Goal: Task Accomplishment & Management: Use online tool/utility

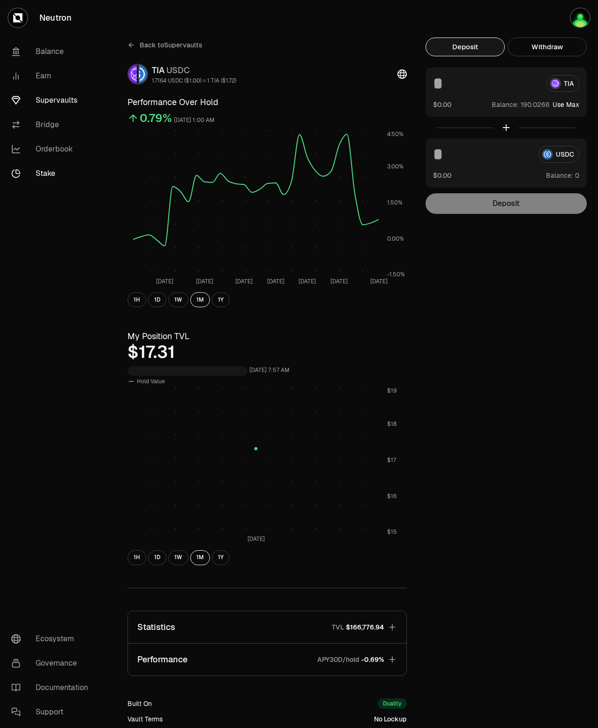
click at [48, 167] on link "Stake" at bounding box center [53, 173] width 98 height 24
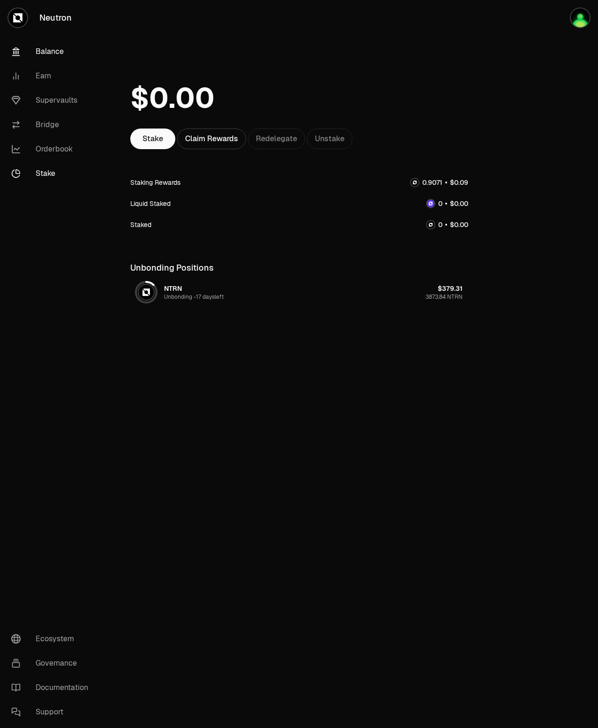
click at [66, 51] on link "Balance" at bounding box center [53, 51] width 98 height 24
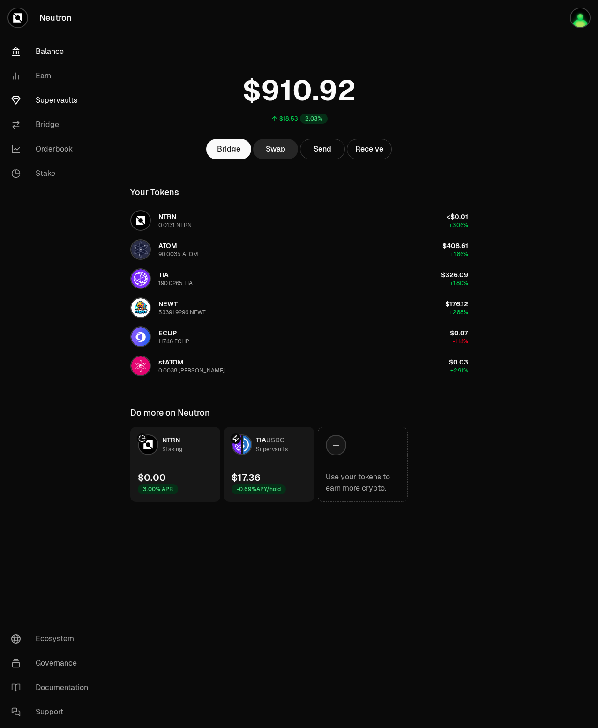
click at [60, 106] on link "Supervaults" at bounding box center [53, 100] width 98 height 24
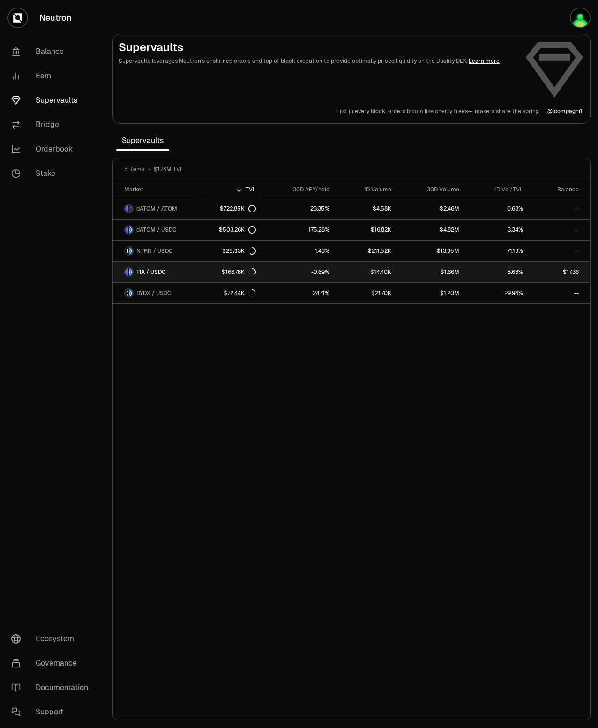
click at [161, 272] on span "TIA / USDC" at bounding box center [151, 272] width 30 height 8
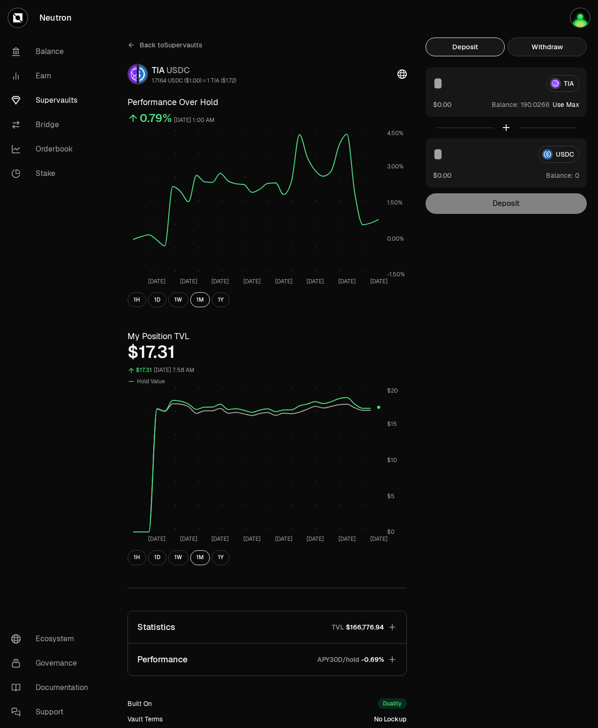
click at [556, 49] on button "Withdraw" at bounding box center [547, 47] width 79 height 19
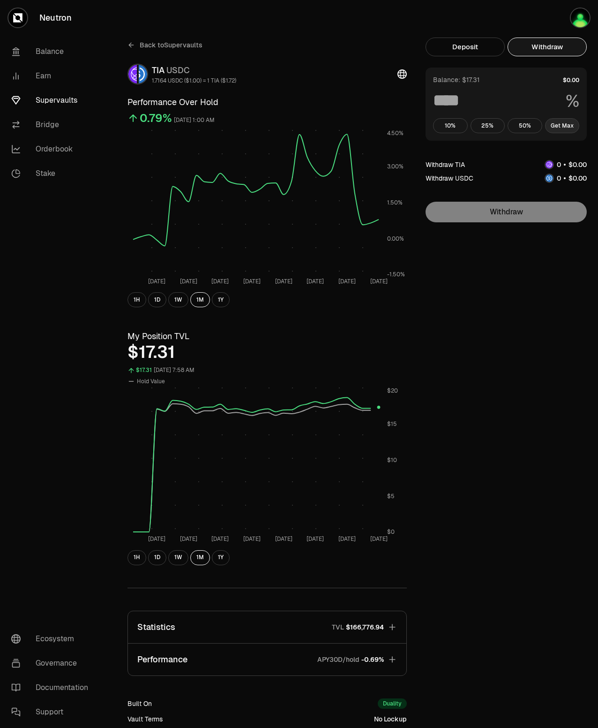
click at [559, 128] on button "Get Max" at bounding box center [562, 125] width 35 height 15
type input "***"
